Goal: Information Seeking & Learning: Compare options

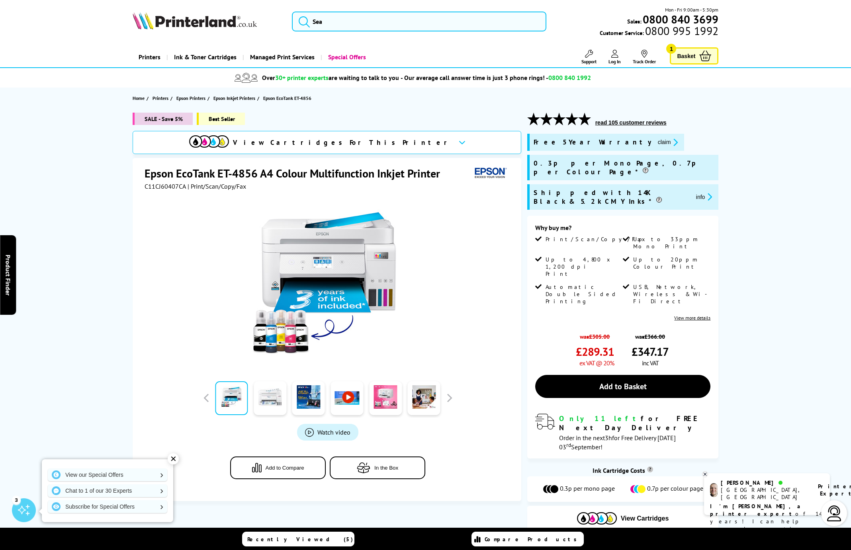
click at [271, 404] on link at bounding box center [270, 398] width 33 height 34
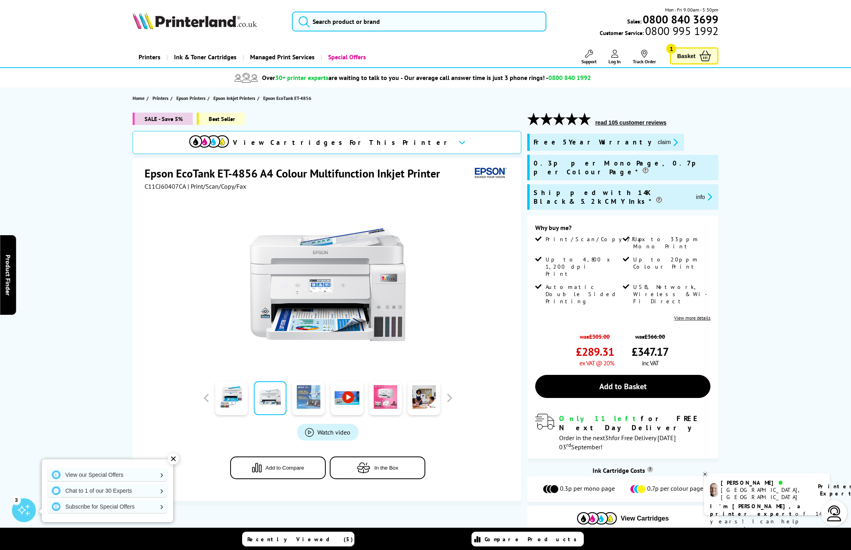
click at [300, 400] on link at bounding box center [308, 398] width 33 height 34
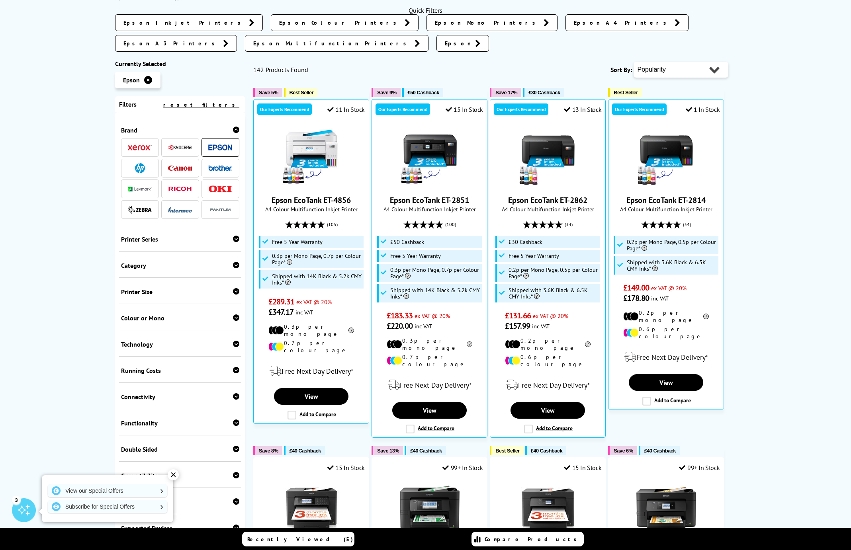
click at [166, 288] on div "Printer Size" at bounding box center [180, 292] width 119 height 8
click at [184, 300] on link "A3" at bounding box center [209, 304] width 59 height 9
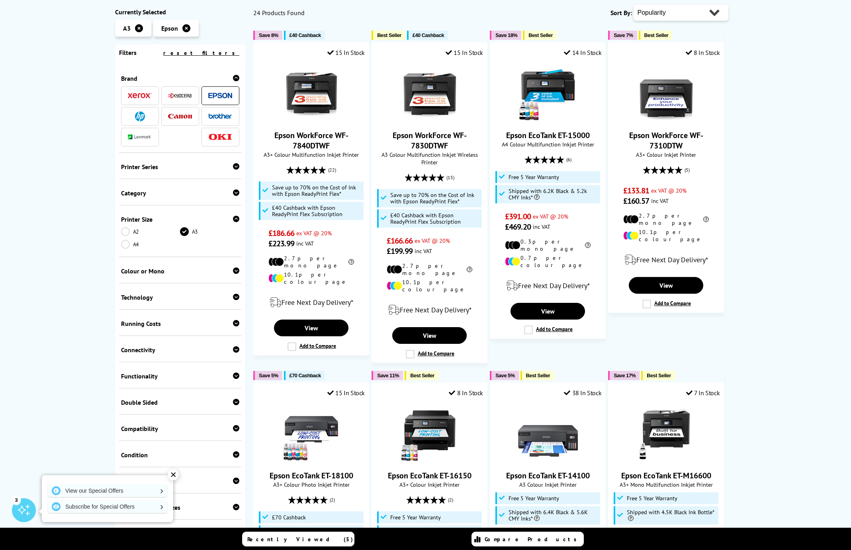
click at [122, 231] on link "A2" at bounding box center [150, 231] width 59 height 9
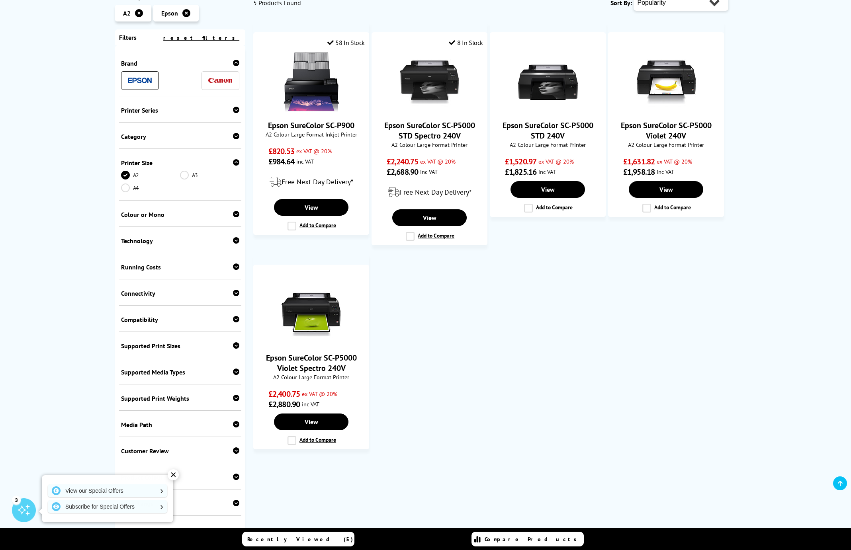
scroll to position [136, 0]
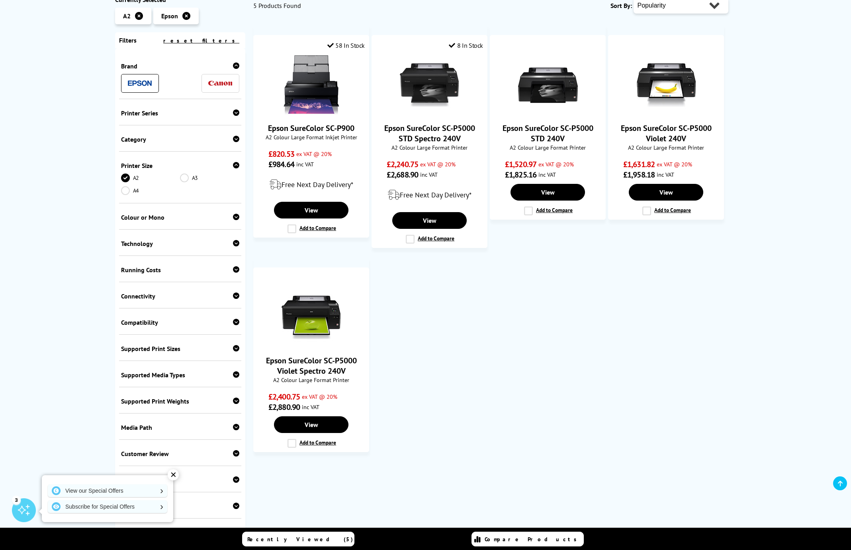
click at [190, 177] on link "A3" at bounding box center [209, 178] width 59 height 9
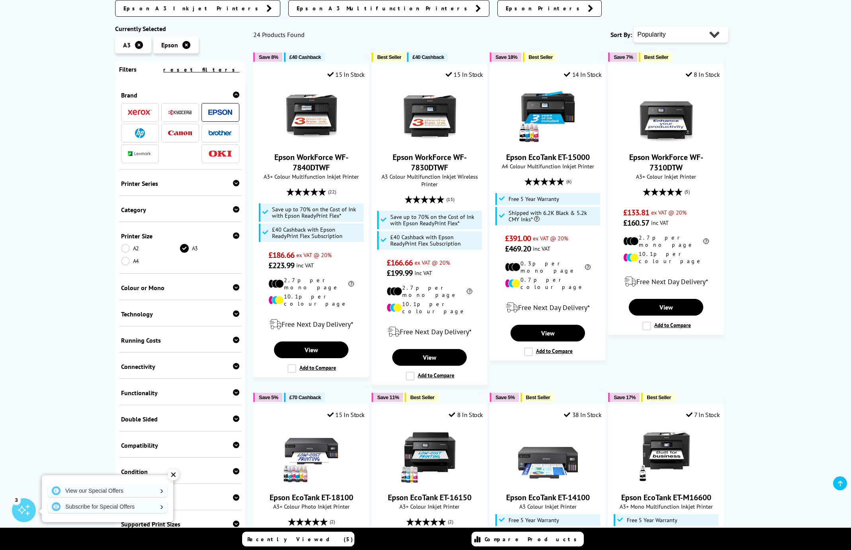
scroll to position [142, 0]
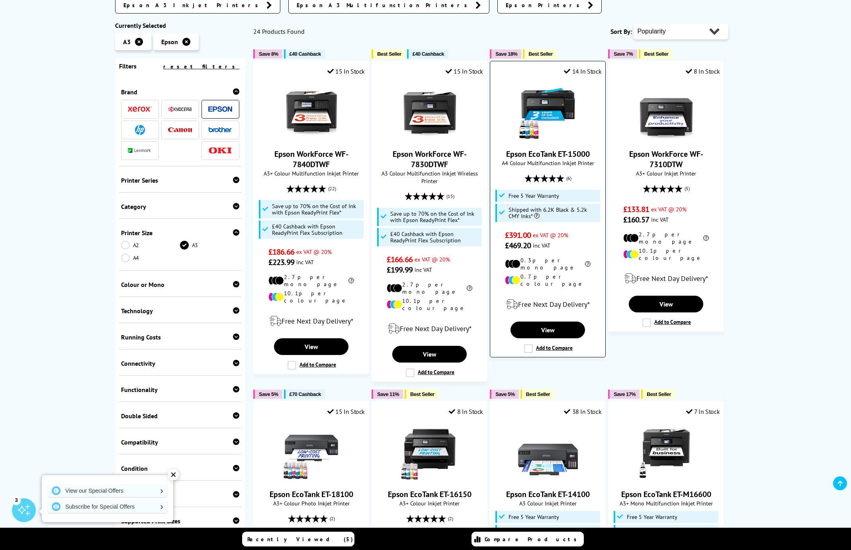
click at [540, 99] on img at bounding box center [548, 111] width 60 height 60
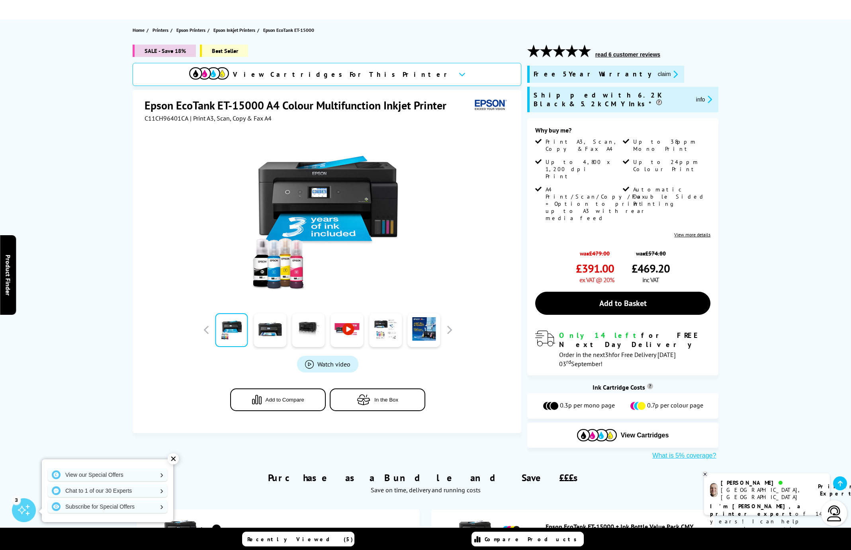
scroll to position [67, 0]
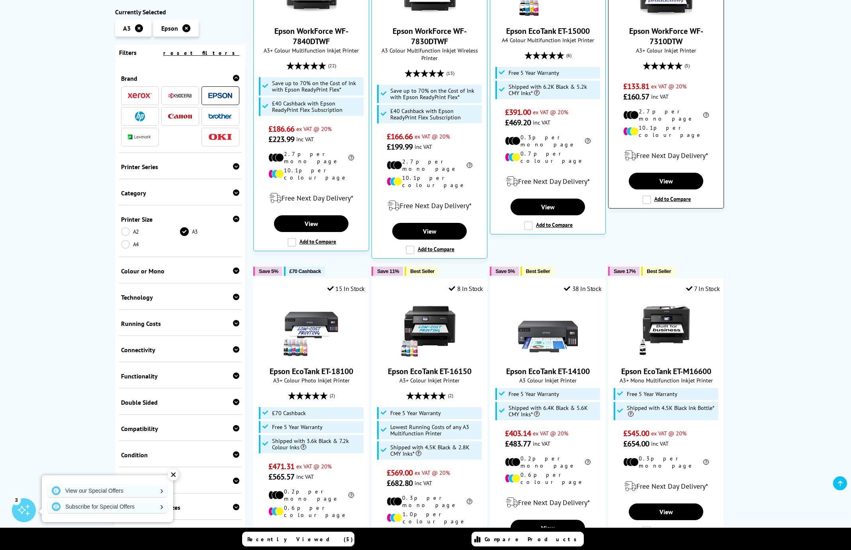
scroll to position [280, 0]
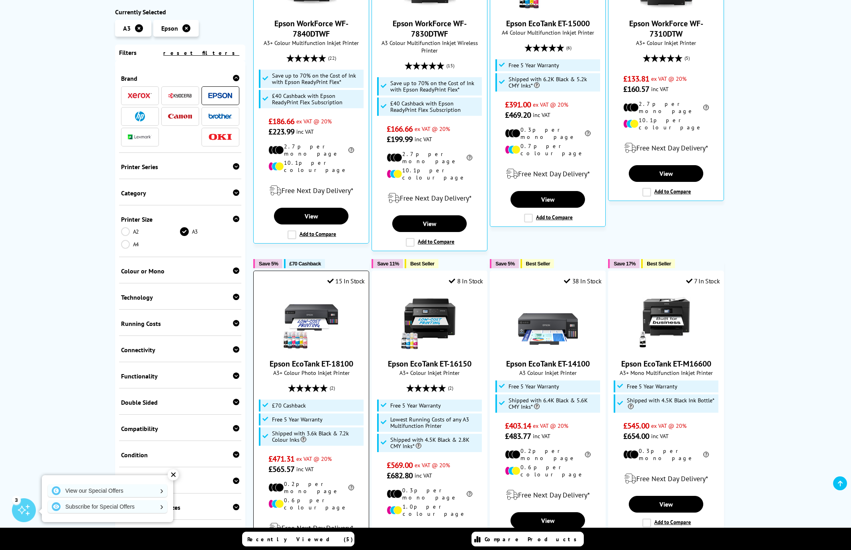
click at [309, 300] on img at bounding box center [311, 321] width 60 height 60
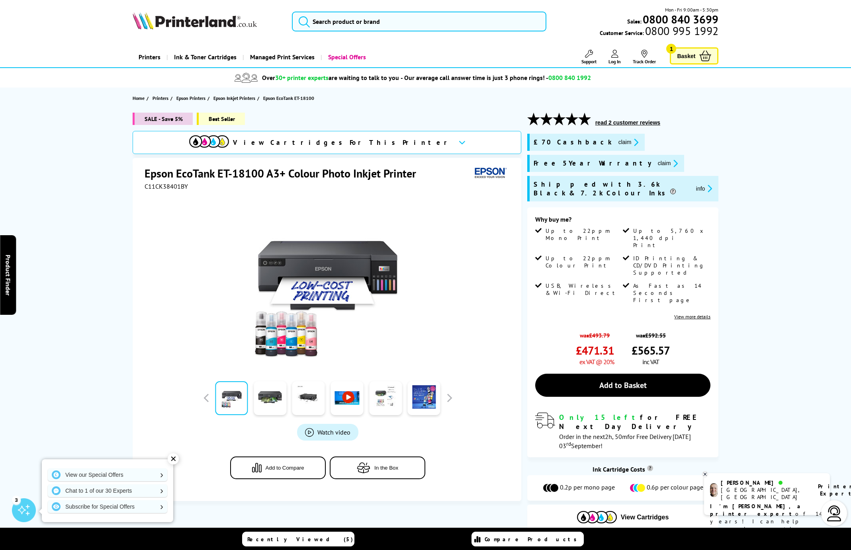
scroll to position [12, 0]
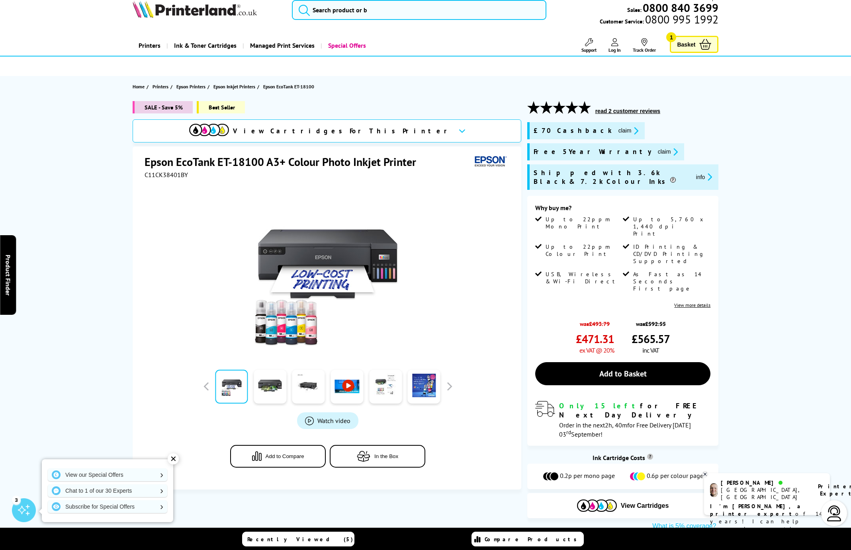
click at [412, 176] on div "C11CK38401BY" at bounding box center [327, 175] width 367 height 8
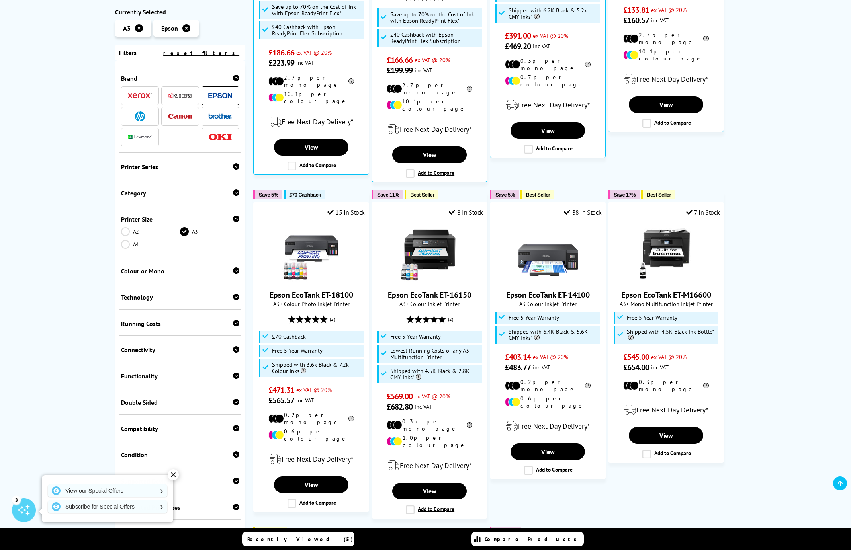
scroll to position [349, 0]
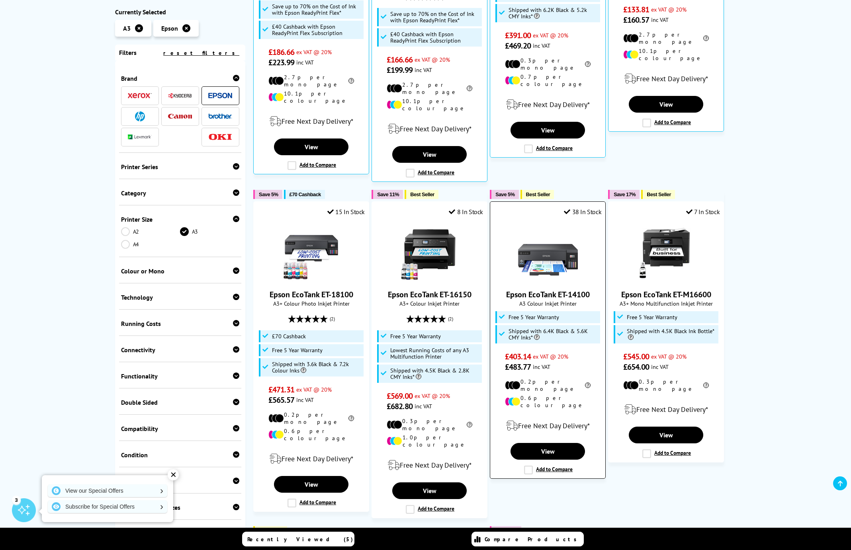
click at [526, 242] on img at bounding box center [548, 252] width 60 height 60
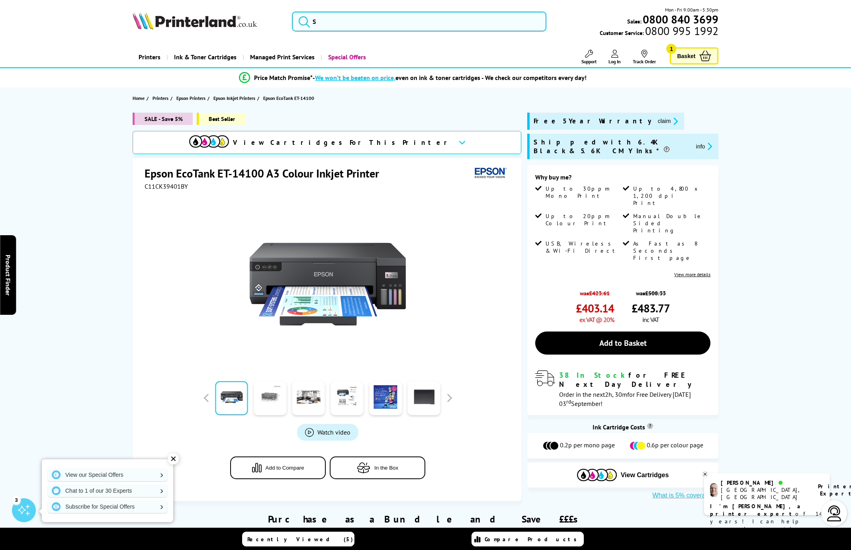
click at [271, 395] on link at bounding box center [270, 398] width 33 height 34
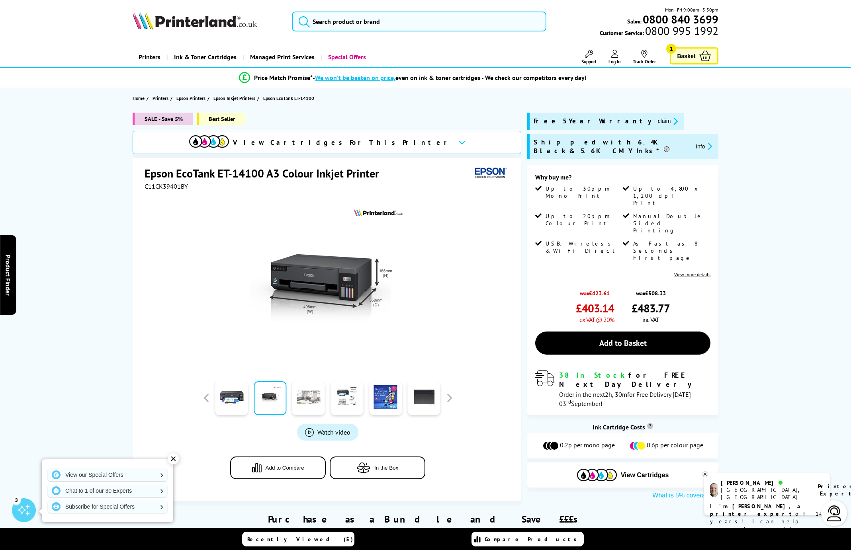
click at [306, 395] on link at bounding box center [308, 398] width 33 height 34
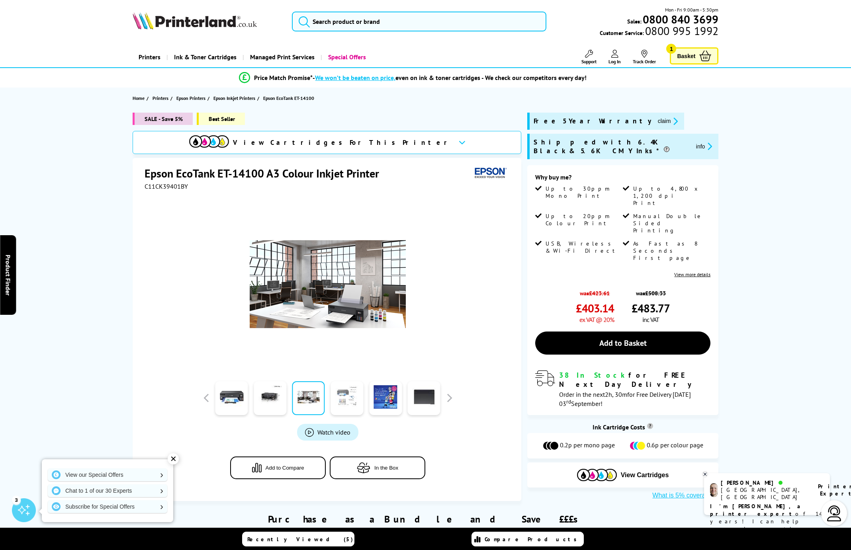
click at [345, 396] on link at bounding box center [346, 398] width 33 height 34
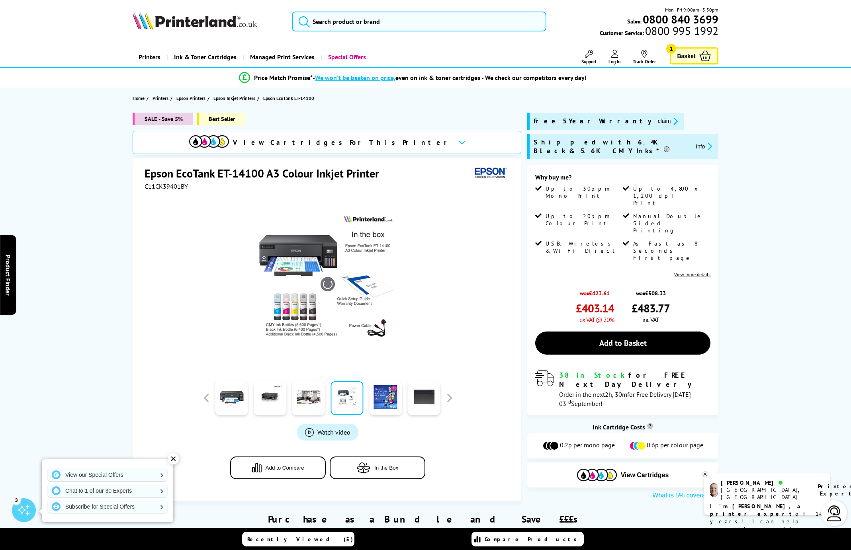
click at [286, 313] on img at bounding box center [328, 284] width 156 height 156
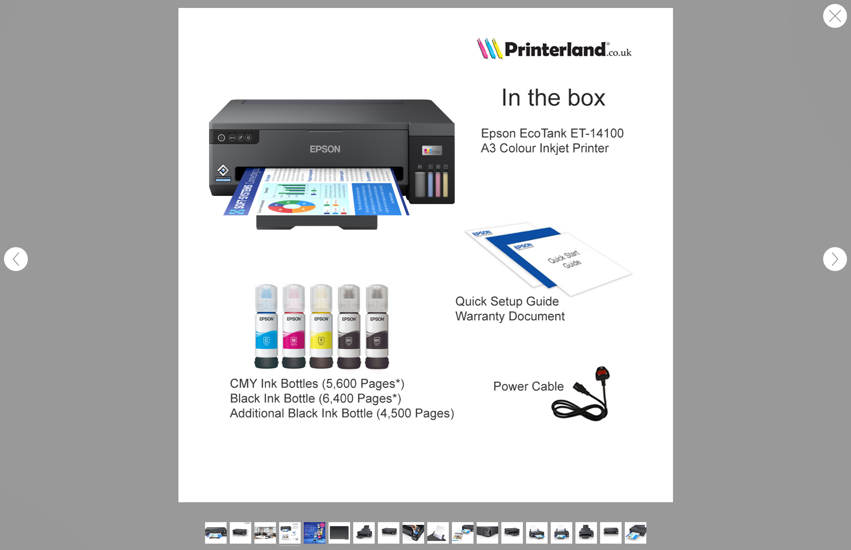
click at [831, 21] on button "button" at bounding box center [835, 16] width 24 height 24
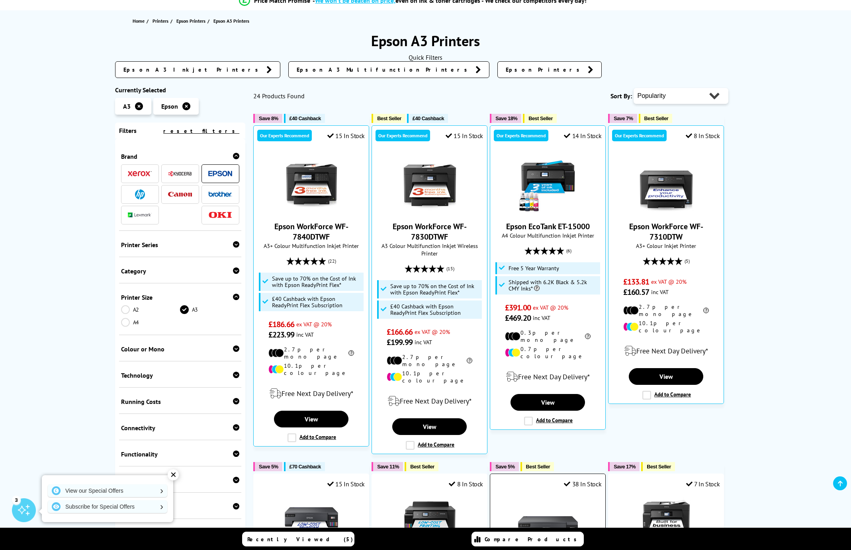
scroll to position [77, 0]
click at [314, 194] on img at bounding box center [311, 184] width 60 height 60
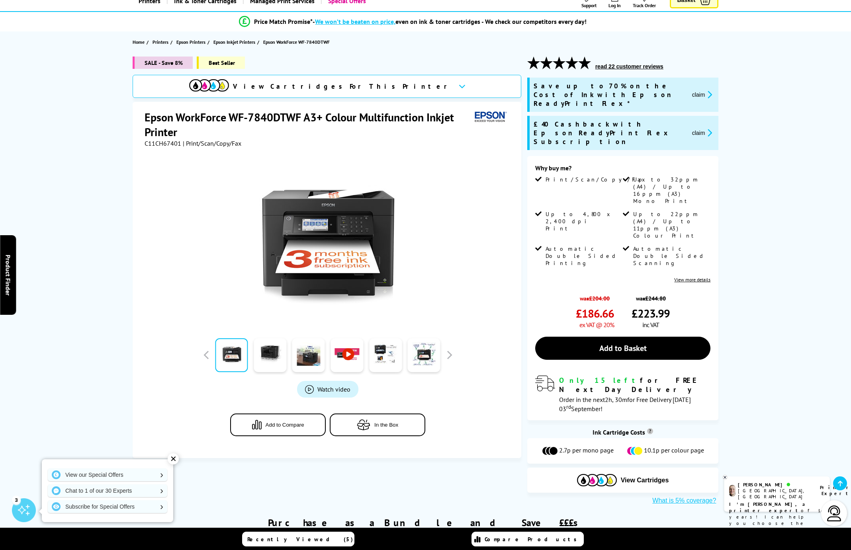
scroll to position [54, 0]
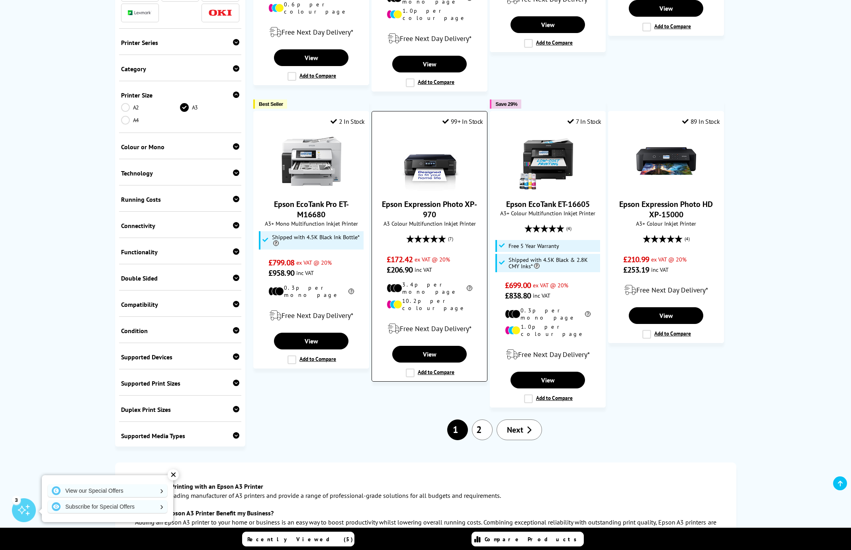
scroll to position [777, 0]
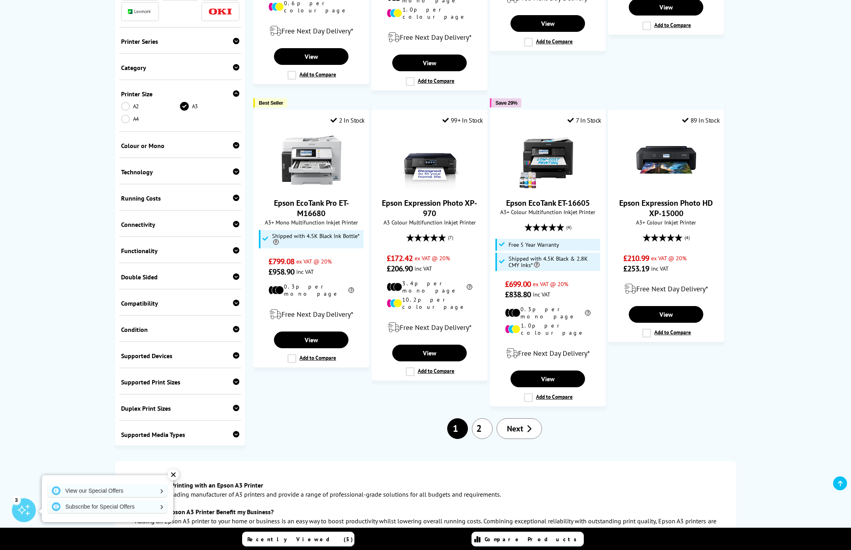
click at [482, 418] on link "2" at bounding box center [482, 428] width 21 height 21
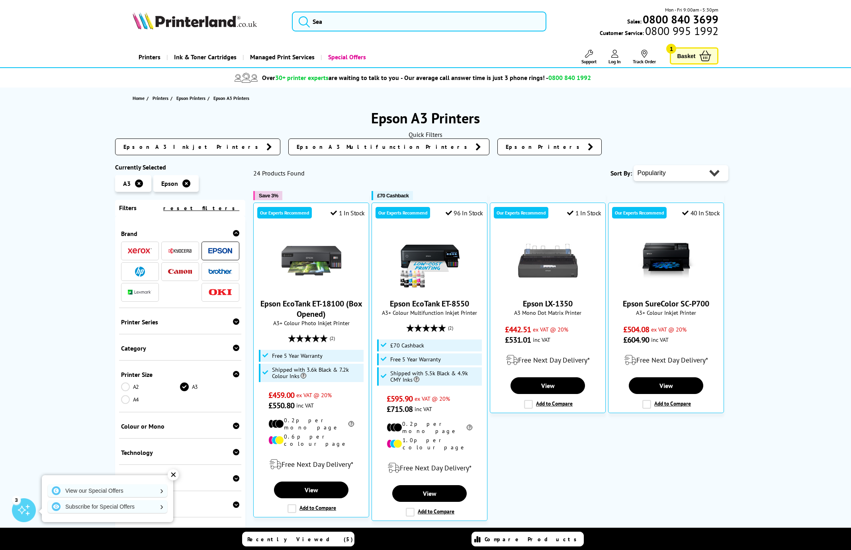
click at [681, 170] on select "Popularity Rating Price - Low to High Price - High to Low Running Costs - Low t…" at bounding box center [680, 173] width 95 height 16
select select "Price Ascending"
click at [633, 165] on select "Popularity Rating Price - Low to High Price - High to Low Running Costs - Low t…" at bounding box center [680, 173] width 95 height 16
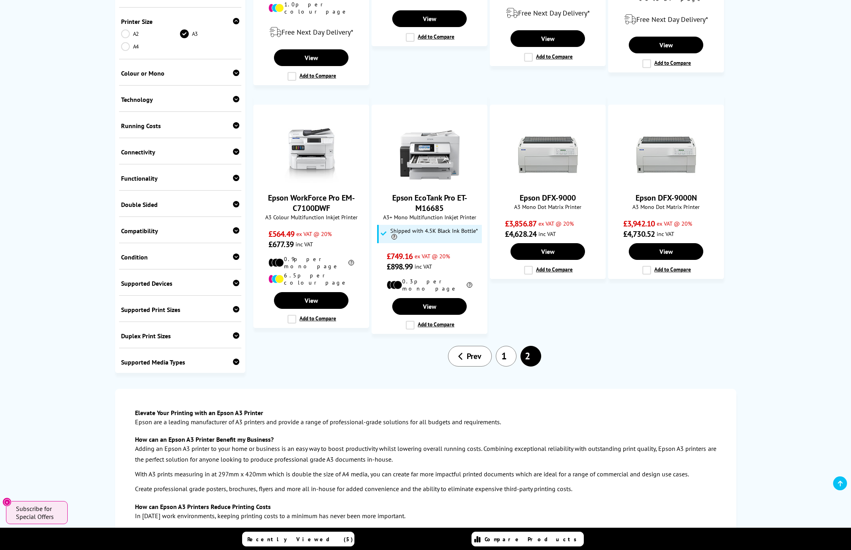
scroll to position [789, 0]
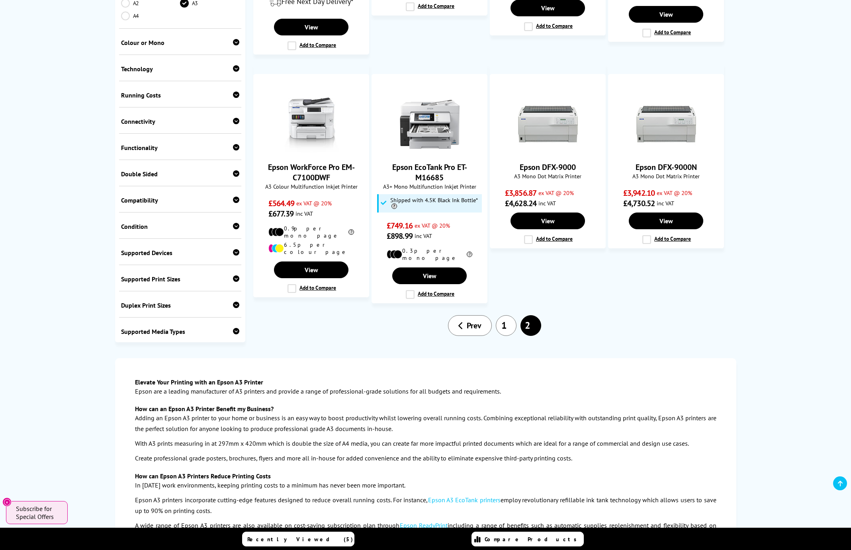
click at [502, 315] on link "1" at bounding box center [505, 325] width 21 height 21
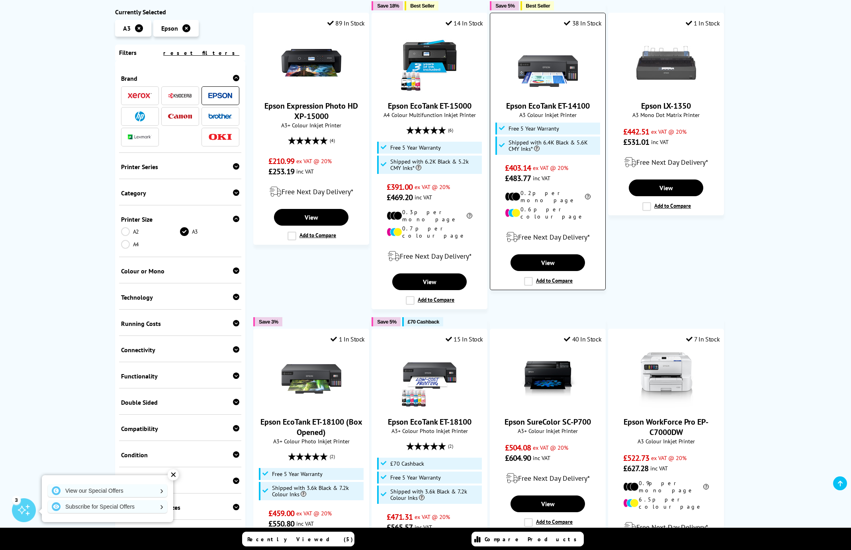
scroll to position [548, 0]
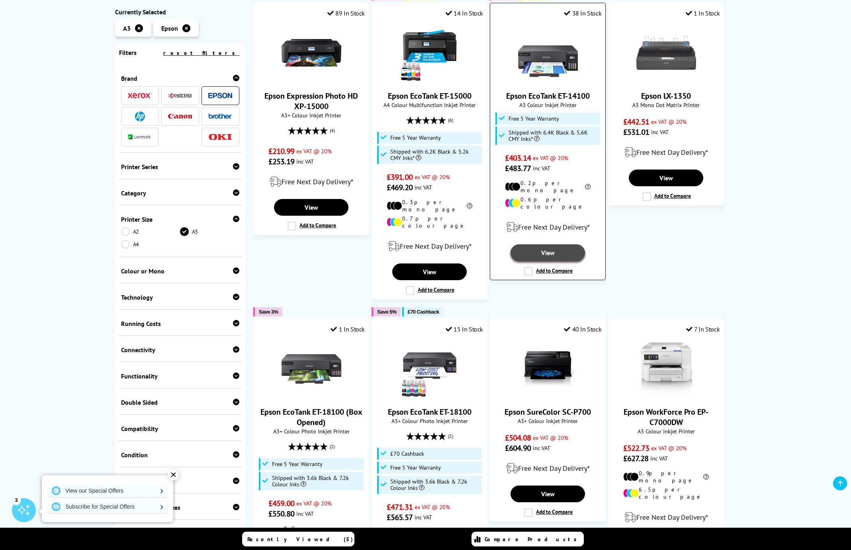
click at [554, 244] on link "View" at bounding box center [547, 252] width 74 height 17
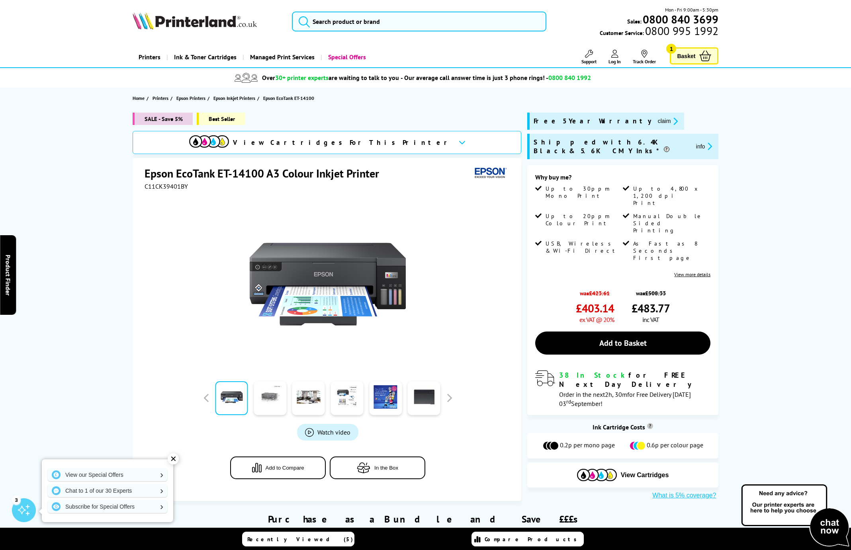
click at [267, 407] on link at bounding box center [270, 398] width 33 height 34
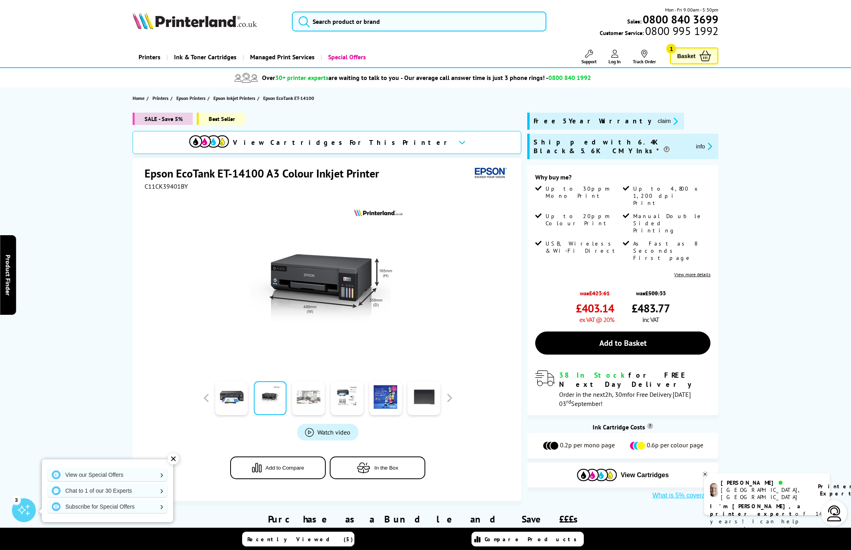
click at [307, 402] on link at bounding box center [308, 398] width 33 height 34
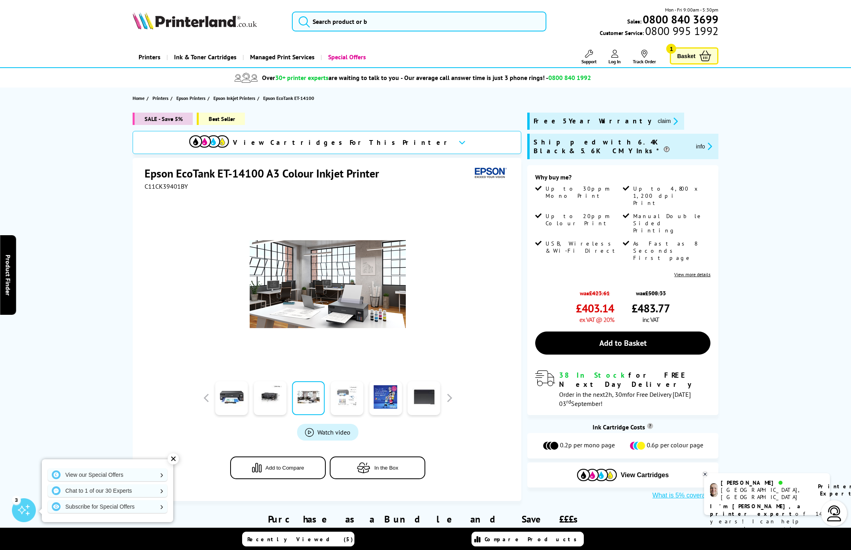
click at [341, 403] on link at bounding box center [346, 398] width 33 height 34
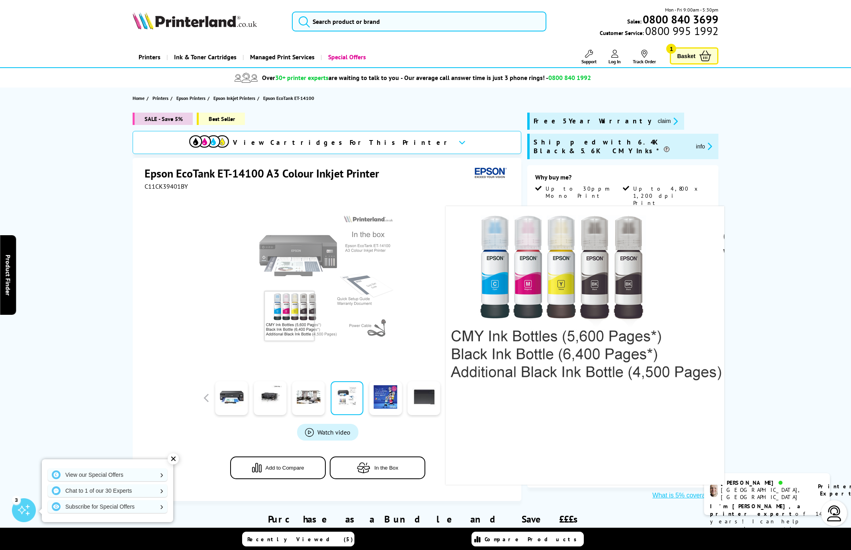
click at [290, 316] on img at bounding box center [328, 284] width 156 height 156
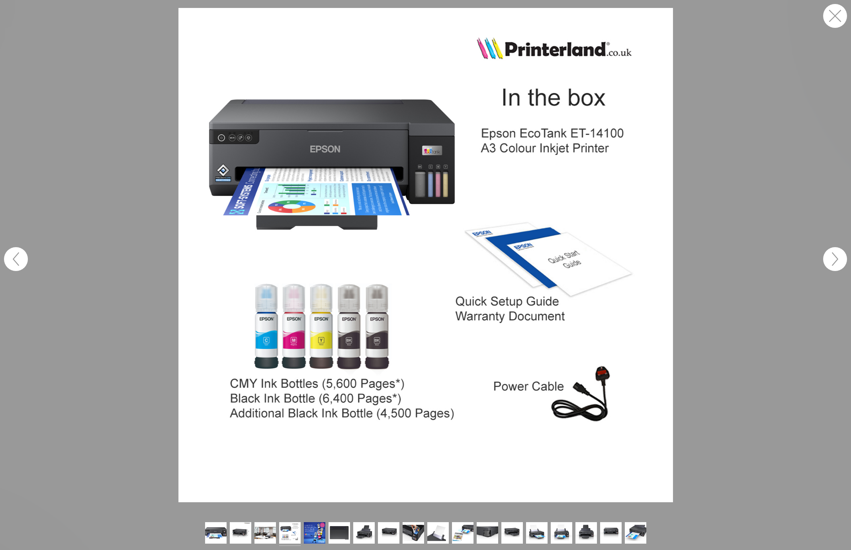
click at [186, 304] on img at bounding box center [425, 255] width 494 height 494
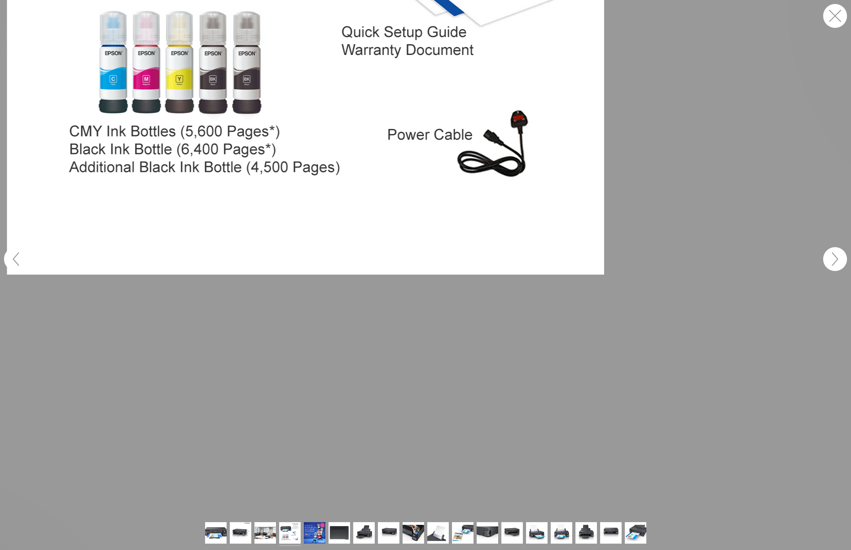
click at [197, 304] on figure at bounding box center [425, 259] width 851 height 518
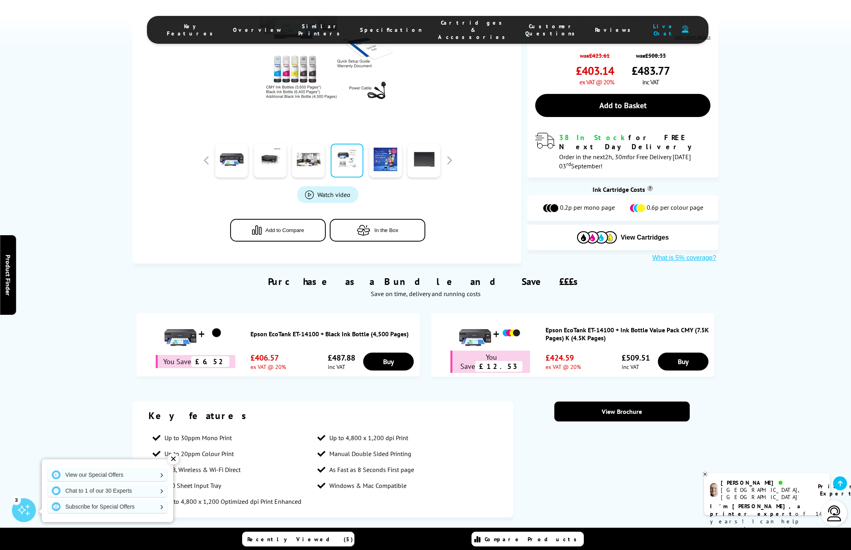
scroll to position [238, 0]
